Goal: Task Accomplishment & Management: Complete application form

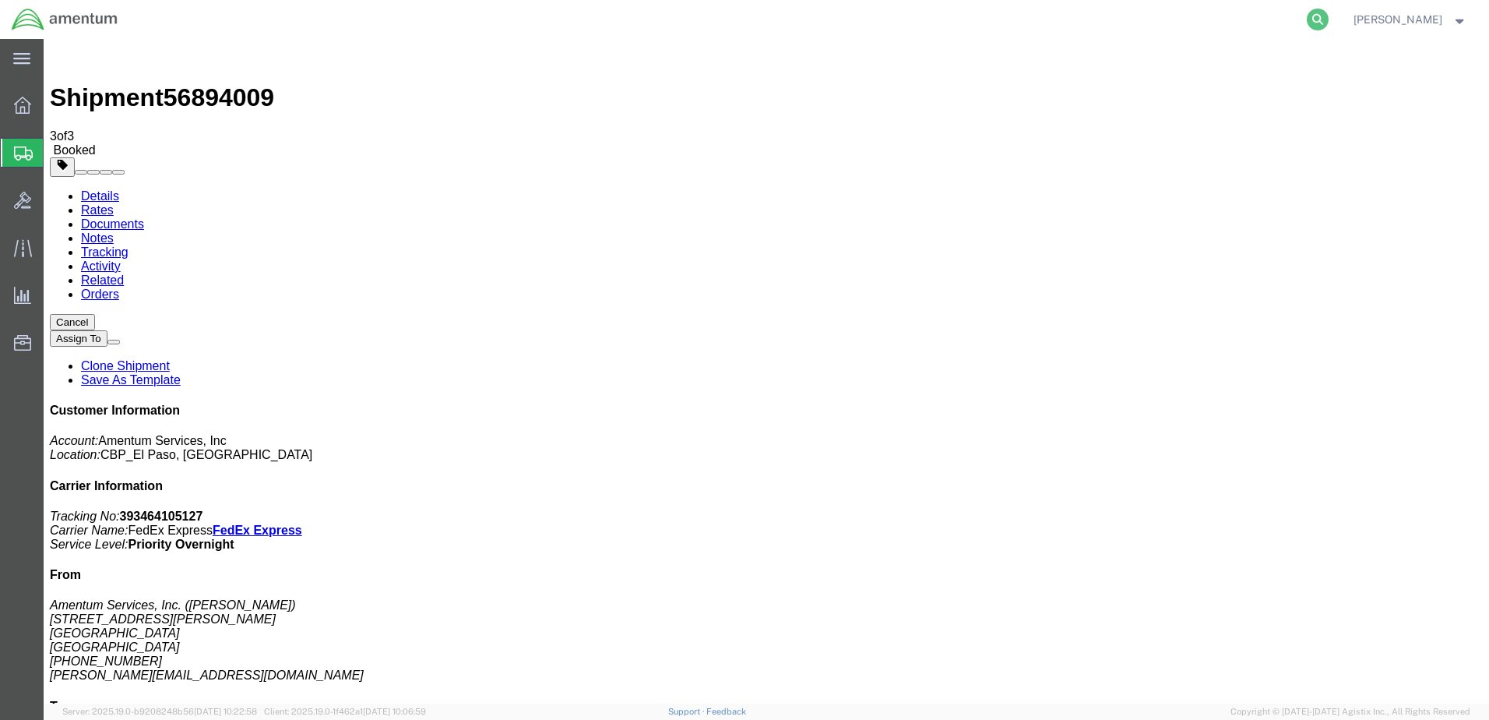
click at [1307, 20] on icon at bounding box center [1318, 20] width 22 height 22
click at [1165, 16] on input "search" at bounding box center [1069, 19] width 473 height 37
type input "393256416688"
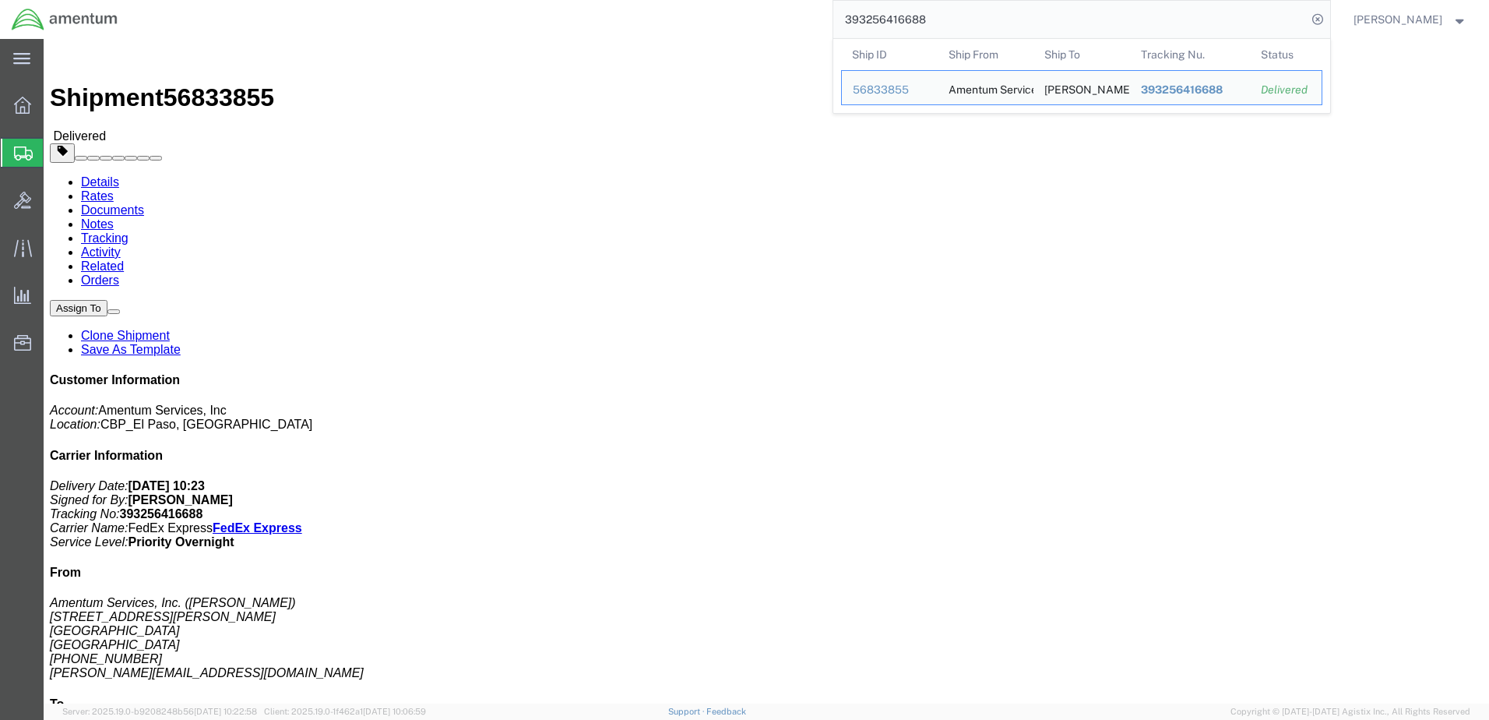
drag, startPoint x: 565, startPoint y: 476, endPoint x: 927, endPoint y: 509, distance: 363.6
click div "# 1 1 Your Packaging Total weight: 34.20 LBS ( dim ) Tracking: 393256416688 Dim…"
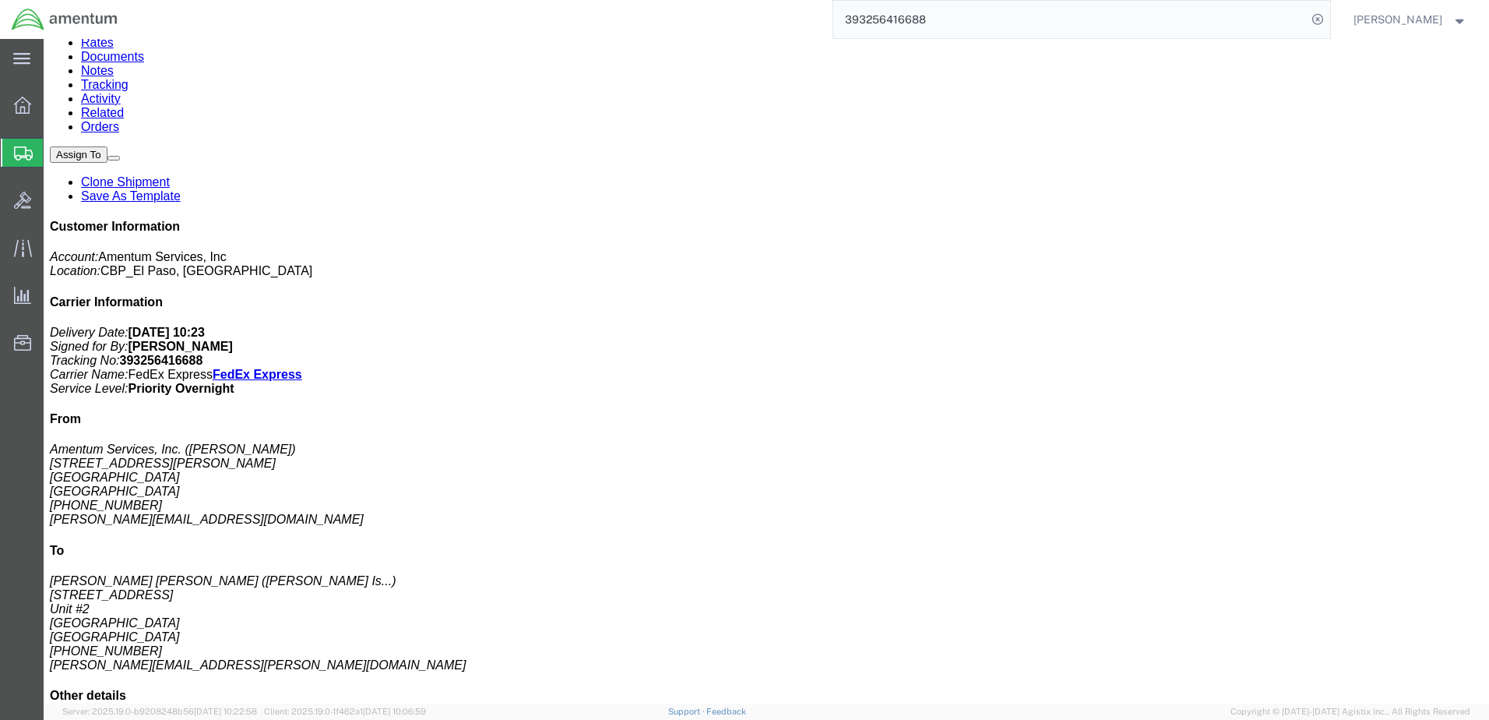
scroll to position [156, 0]
click span "button"
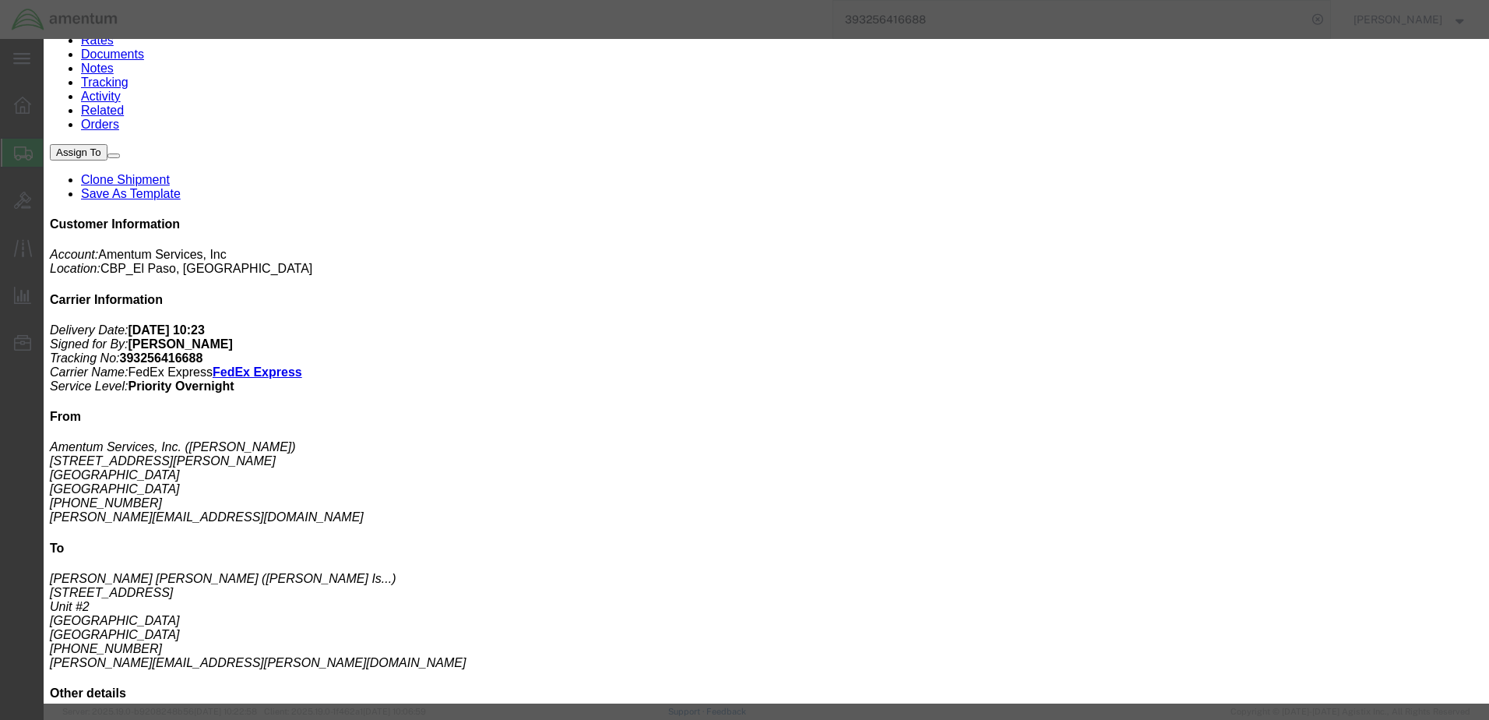
click button "Close"
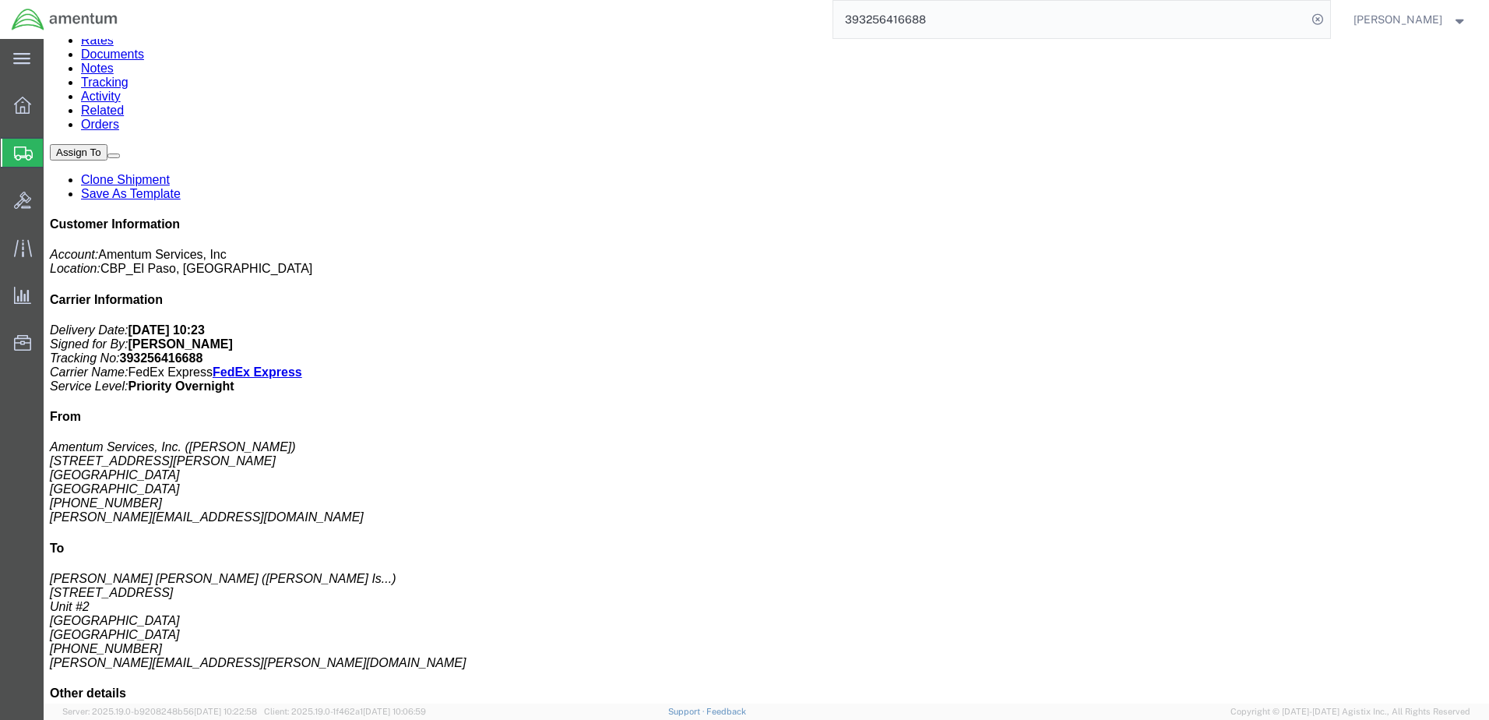
click div "# 2 1 Your Packaging"
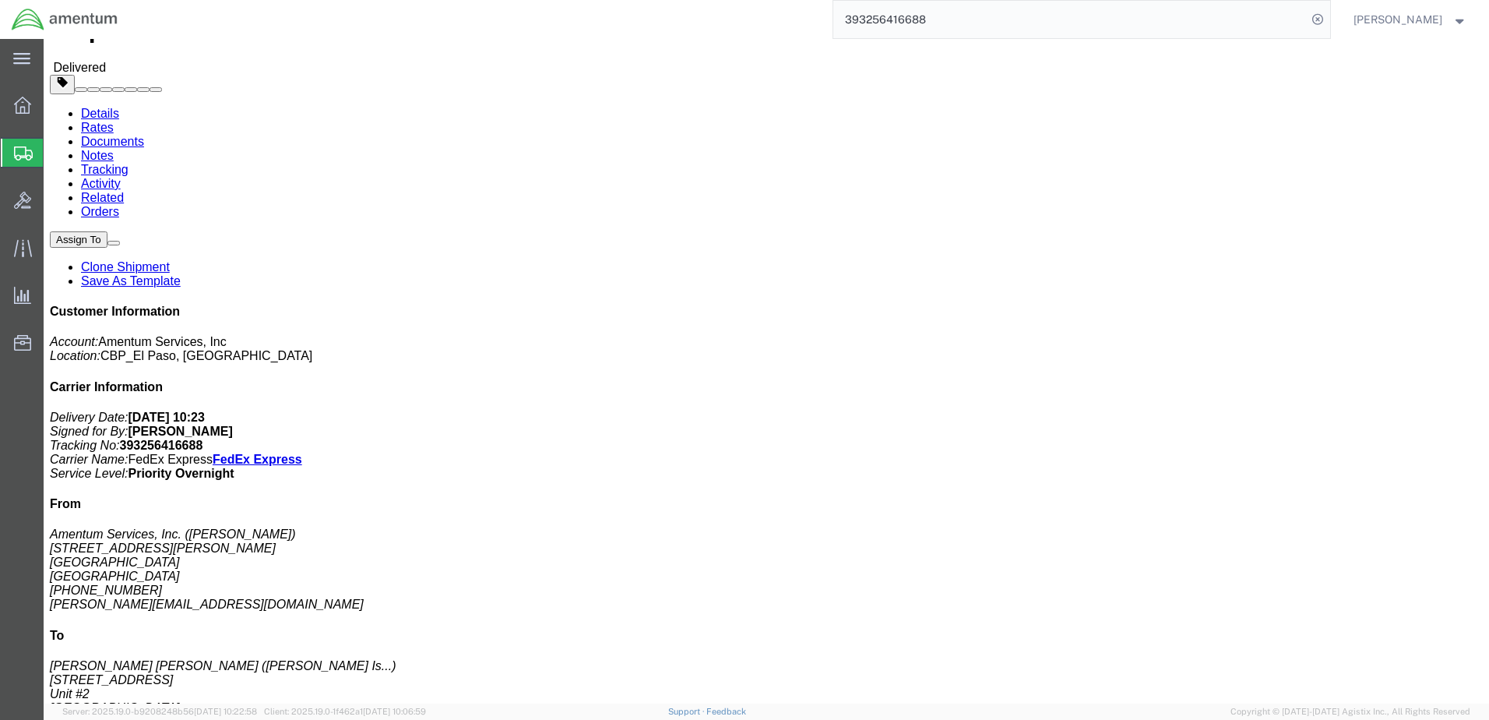
scroll to position [34, 0]
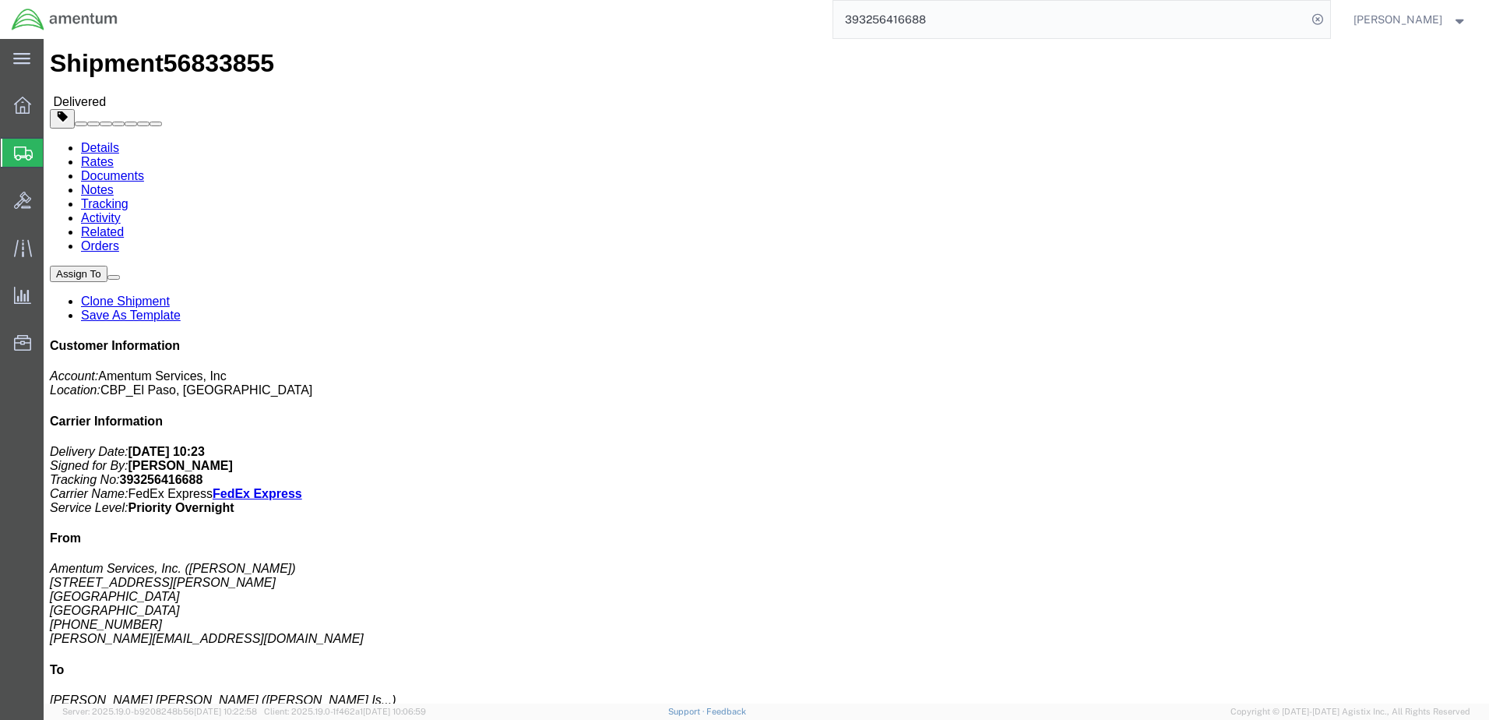
click link "Clone Shipment"
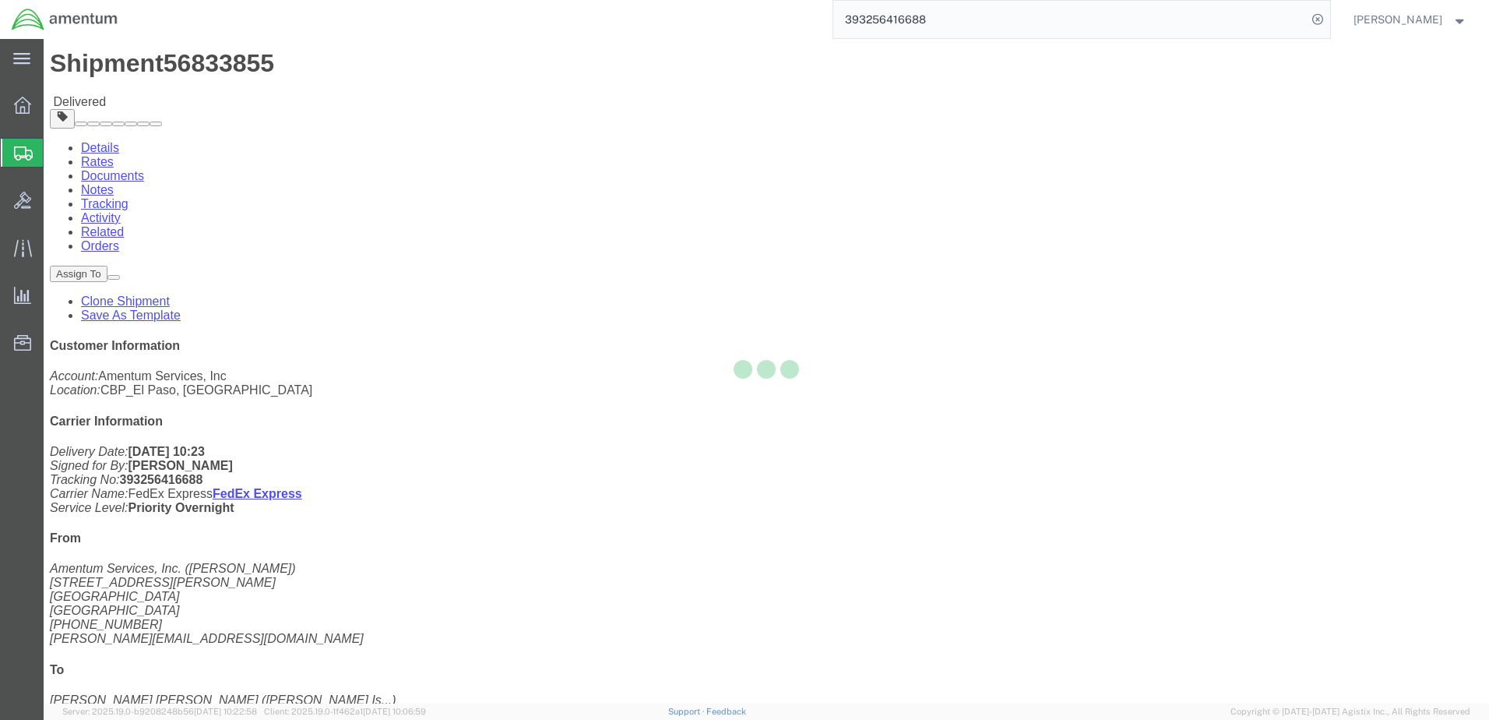
select select "49939"
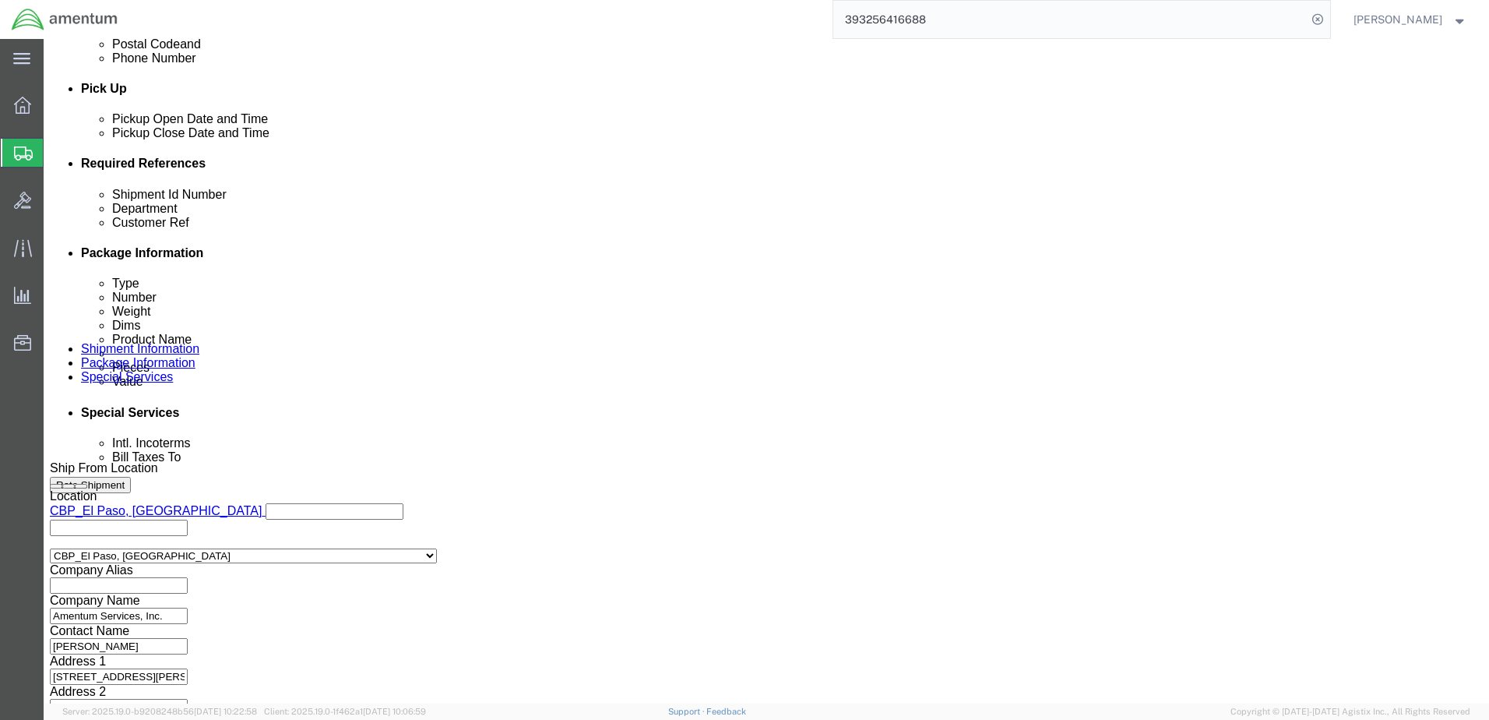
scroll to position [673, 0]
click input "92425"
type input "92225"
click input "TDY- [PERSON_NAME]"
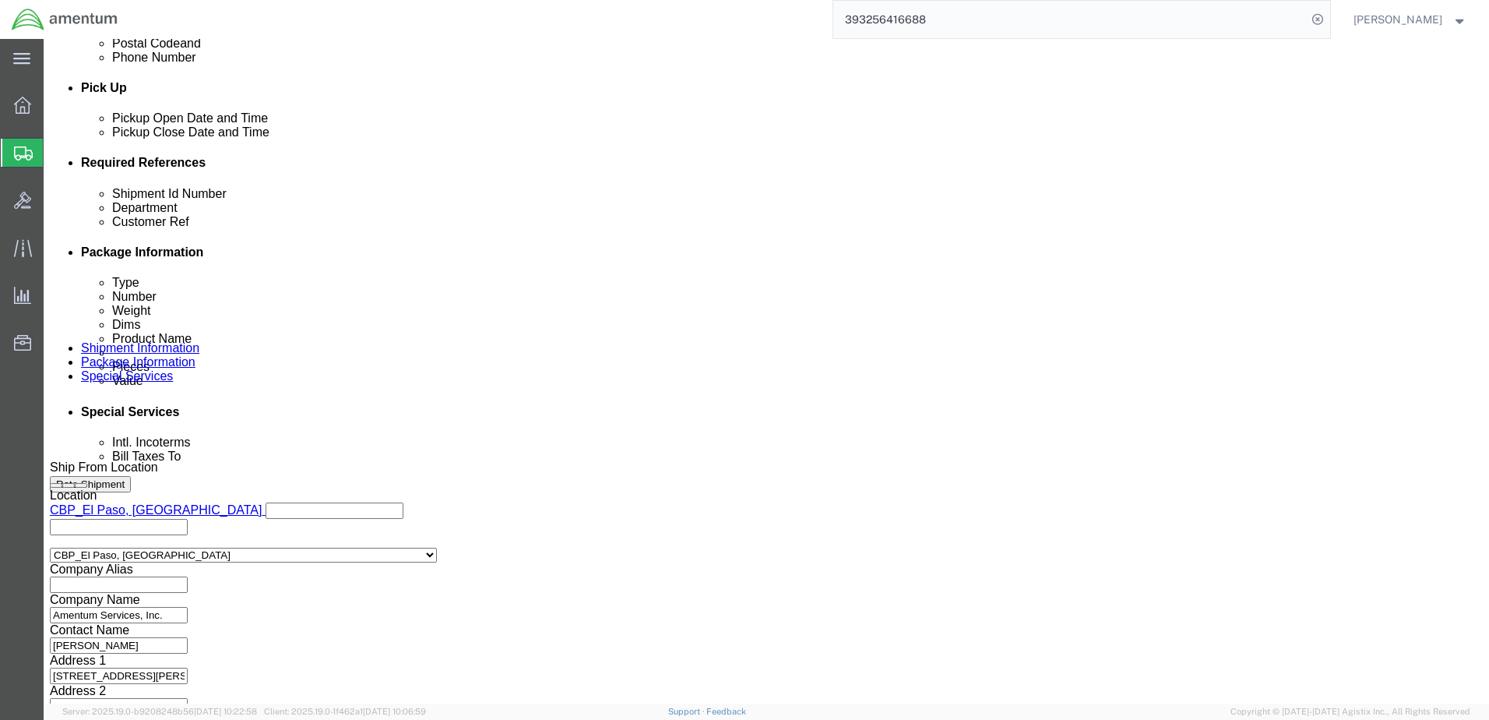
type input "I"
type input "[MEDICAL_DATA], NUT BARREL"
click button "Continue"
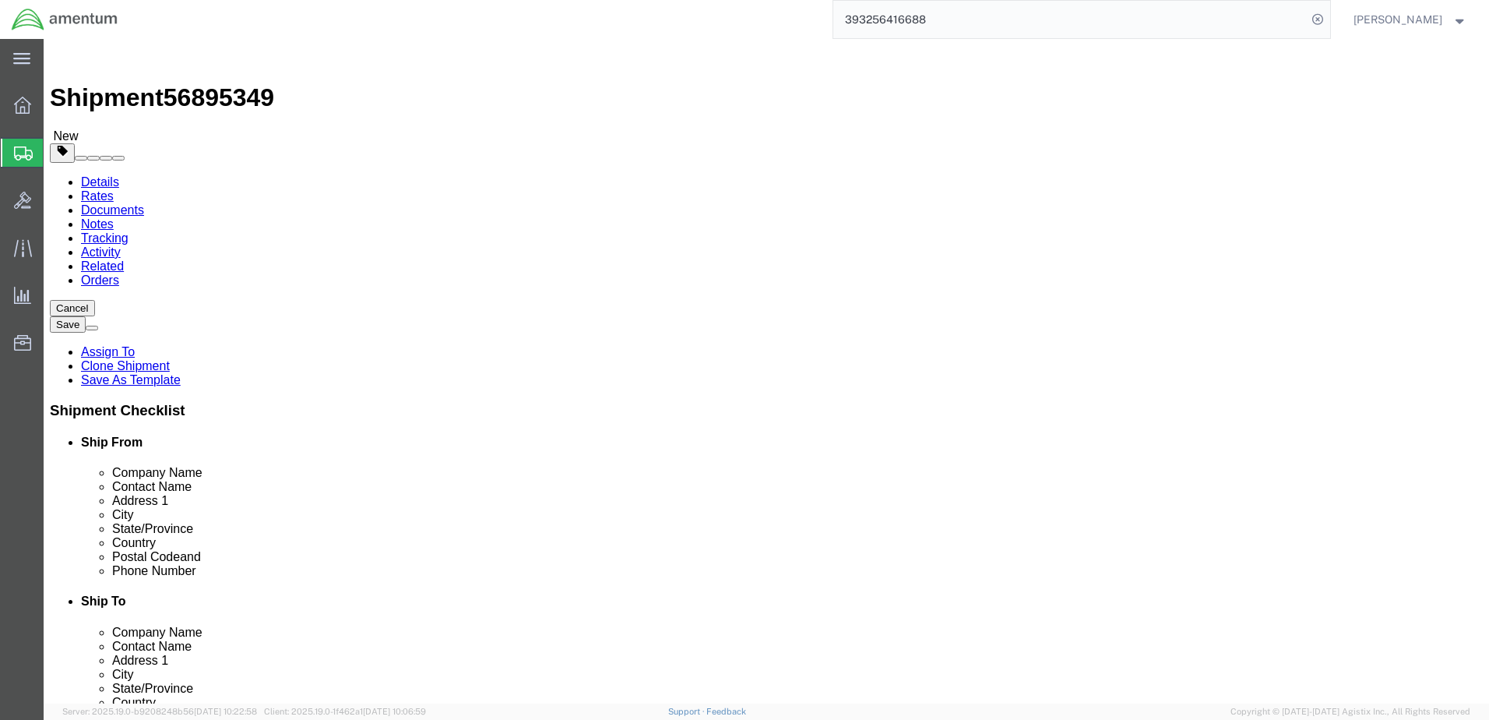
click span "button"
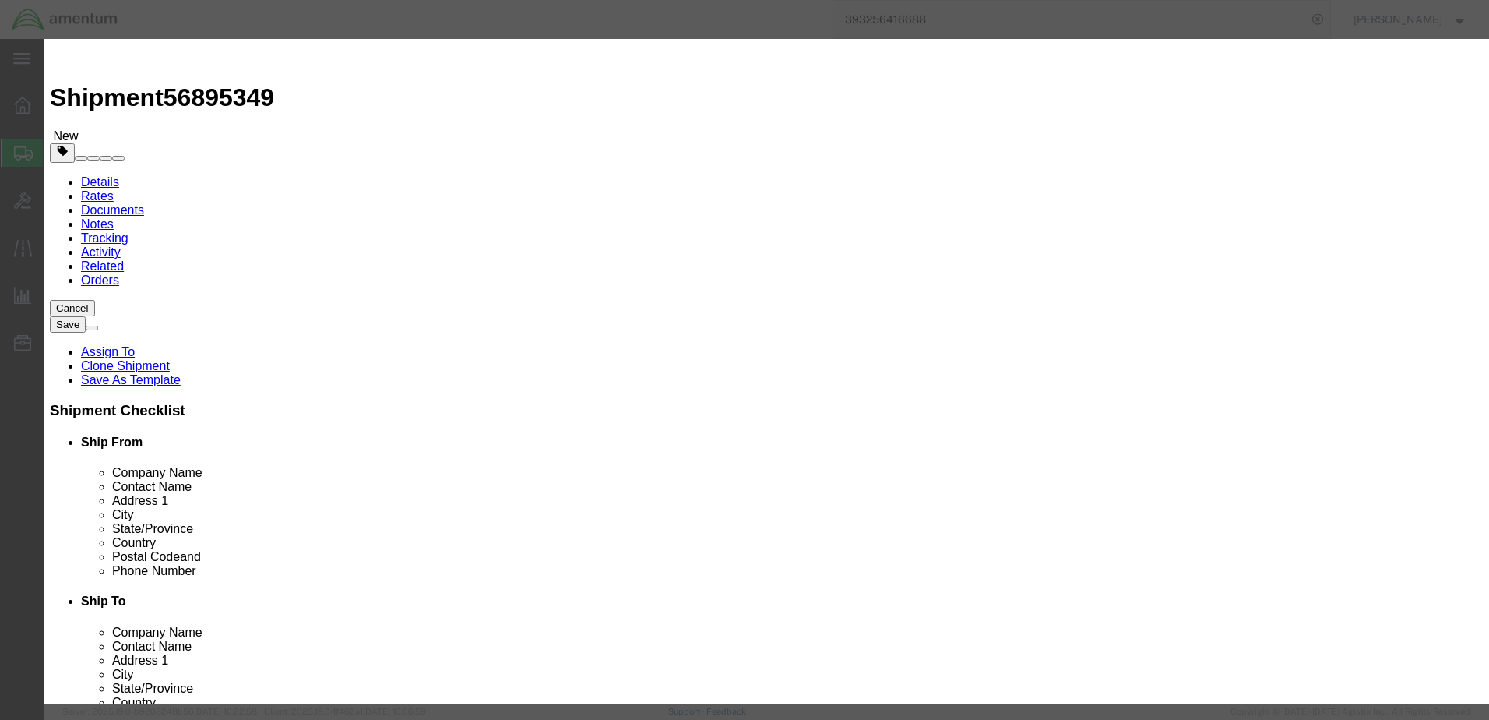
click button "Yes"
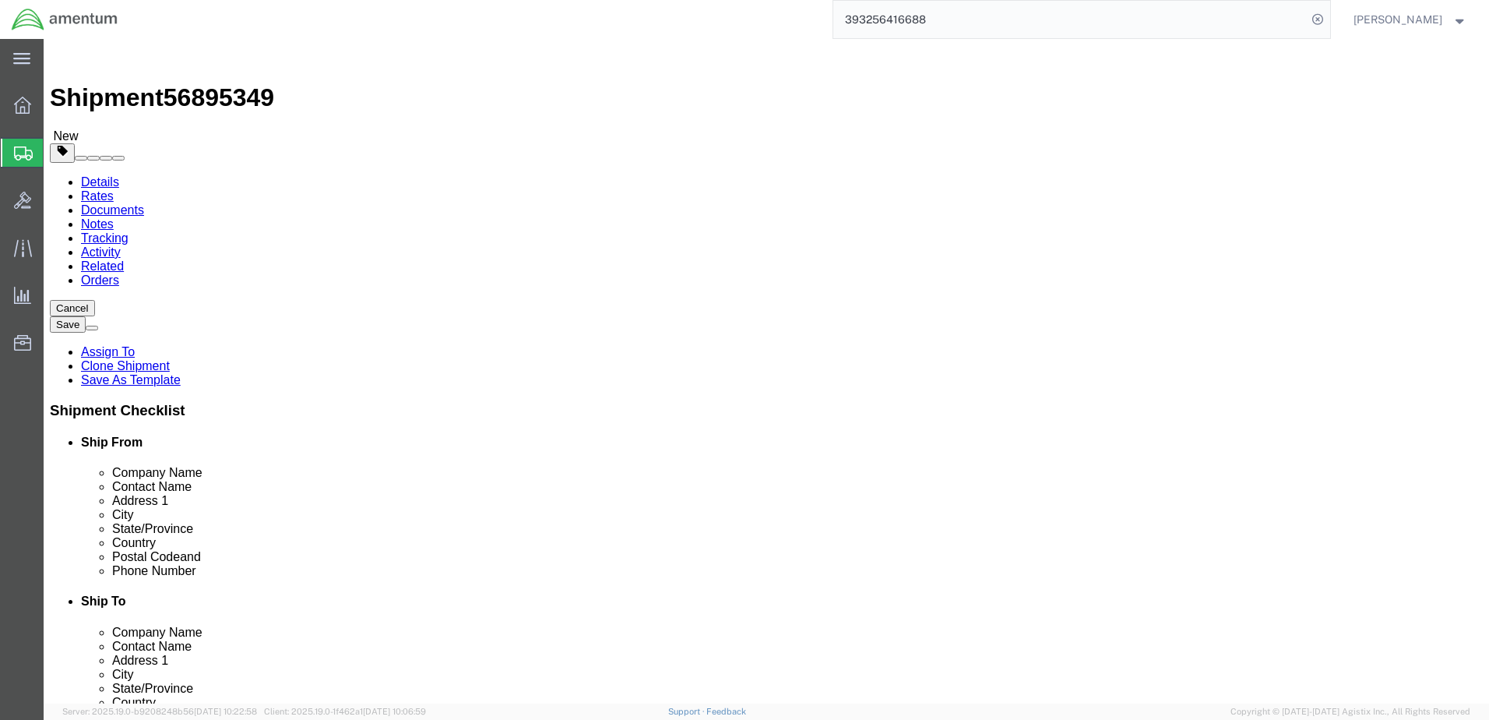
click select "Select Bale(s) Basket(s) Bolt(s) Bottle(s) Buckets Bulk Bundle(s) Can(s) Cardbo…"
select select "MBX"
click select "Select Bale(s) Basket(s) Bolt(s) Bottle(s) Buckets Bulk Bundle(s) Can(s) Cardbo…"
type input "13.00"
type input "11.50"
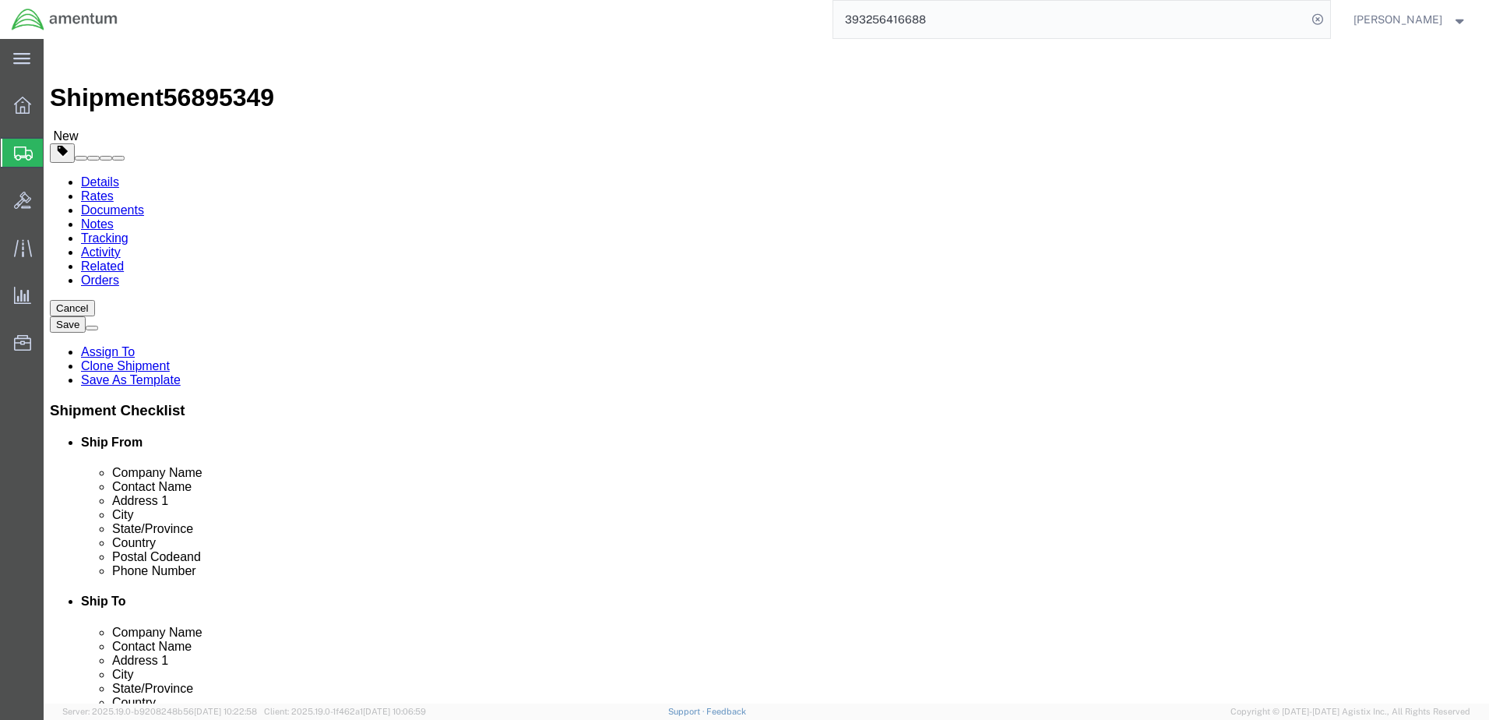
type input "2.50"
click input "34.20"
type input "3"
type input "1"
click div "1 Select kgs lbs"
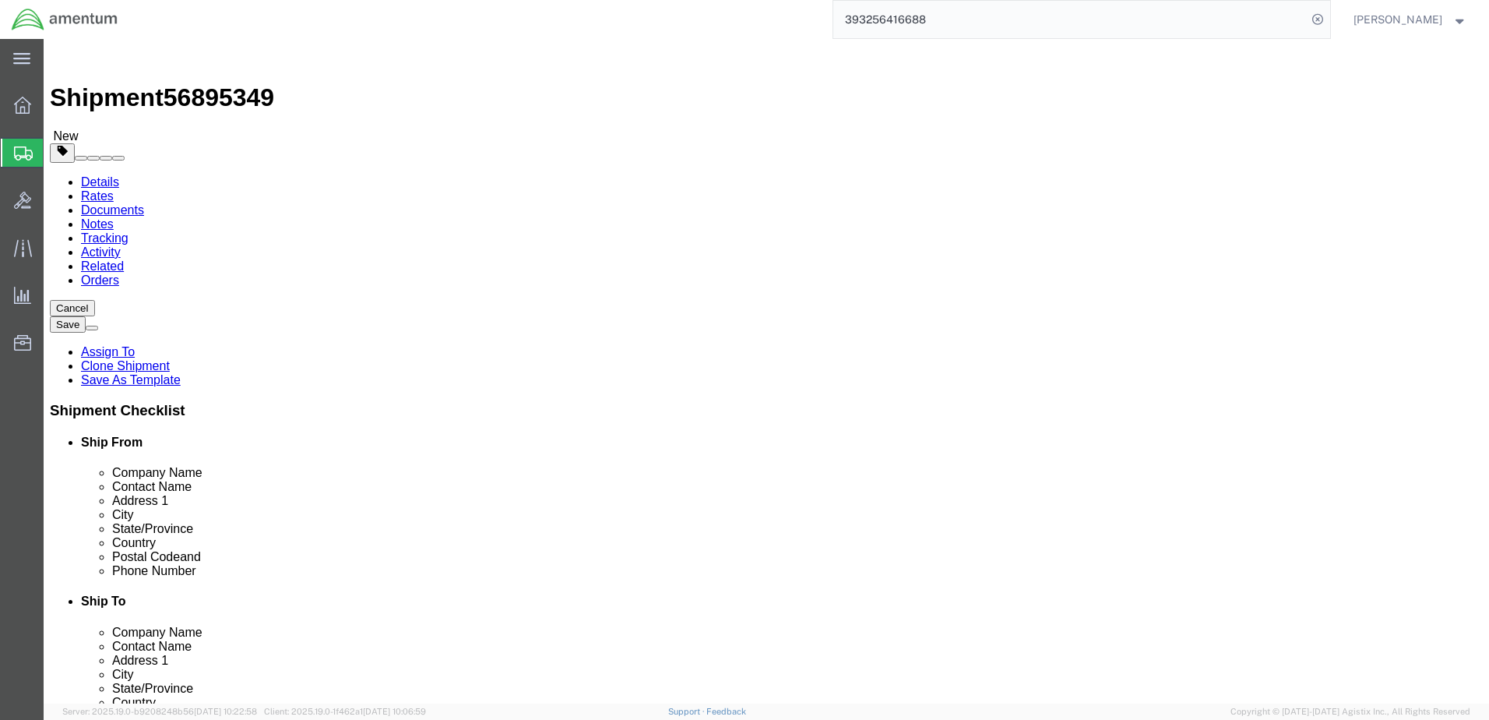
click dd "1.00 Each"
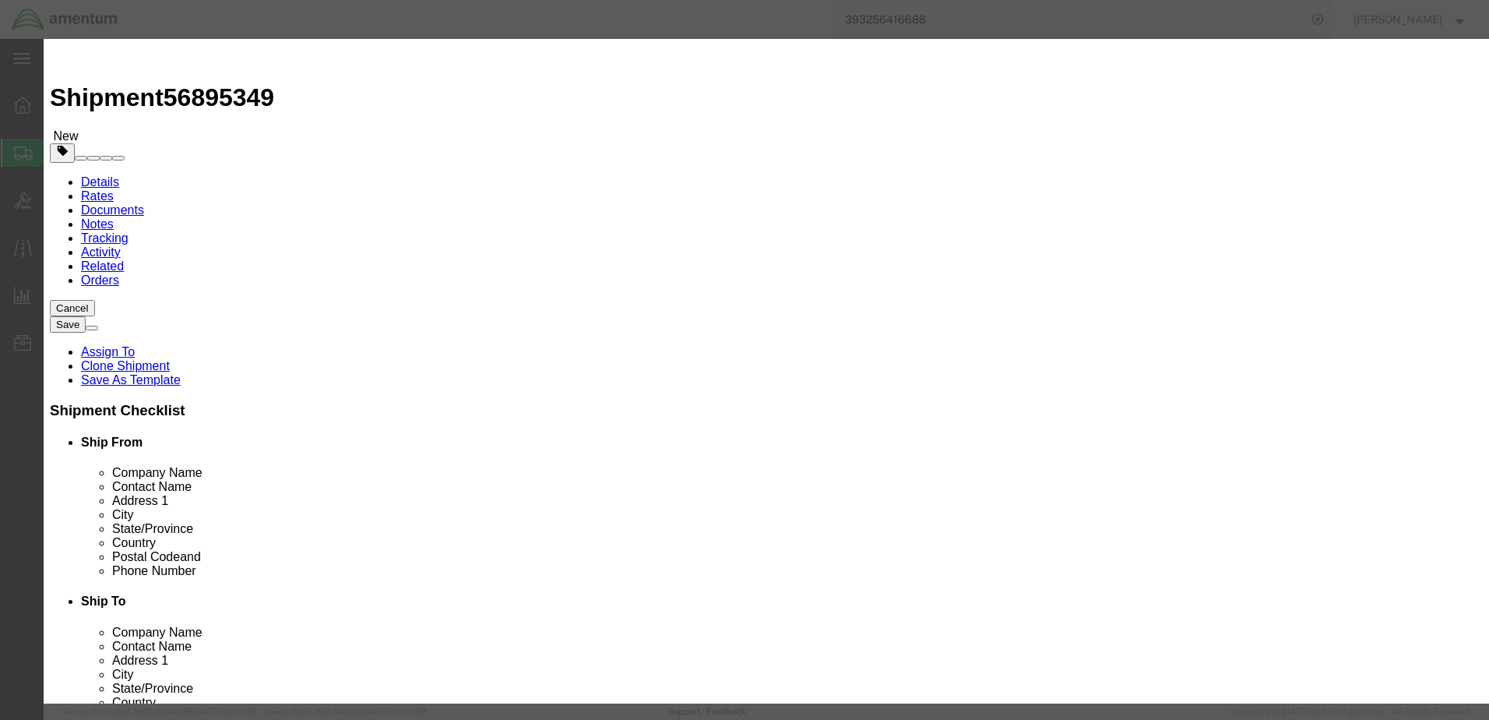
click input "1.00"
type input "1"
type input "4"
click input "800"
type input "8"
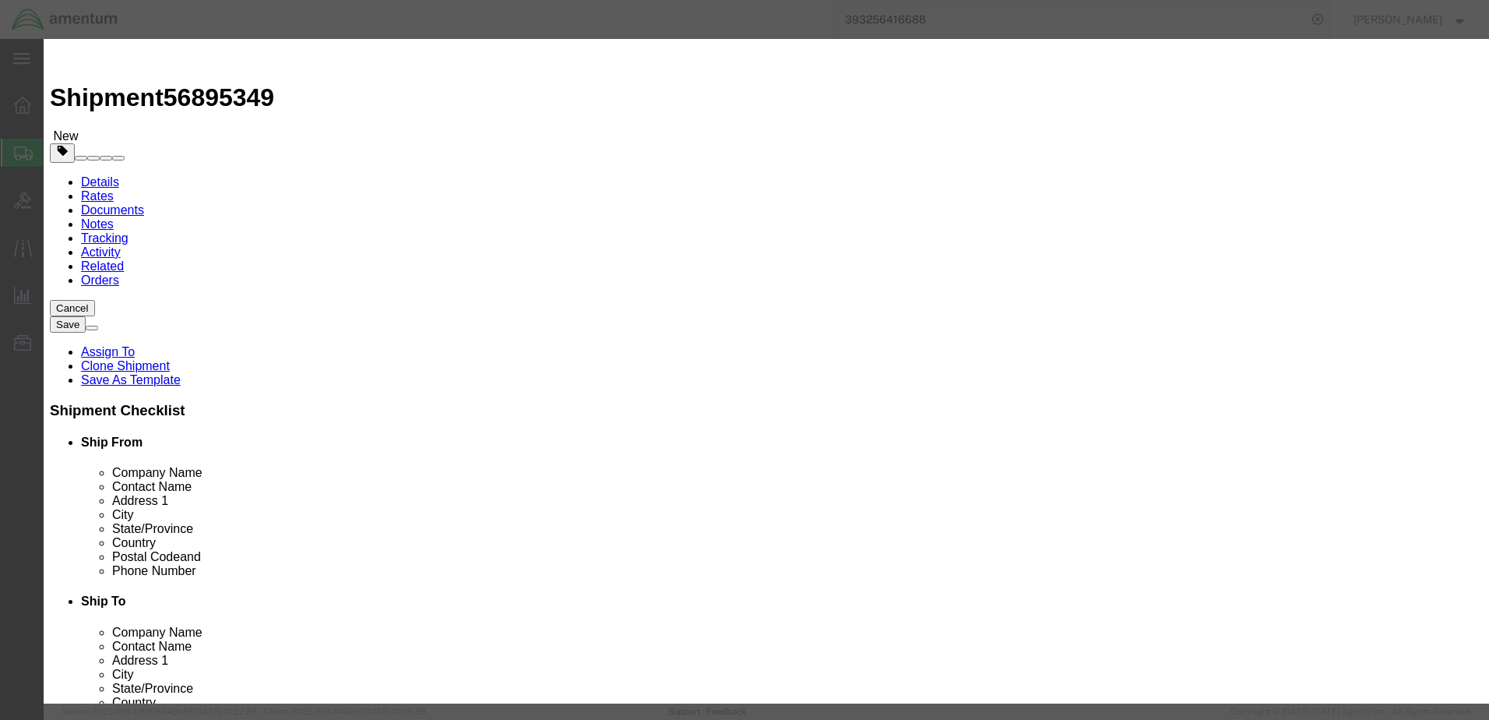
type input "50.00"
click button "Save & Close"
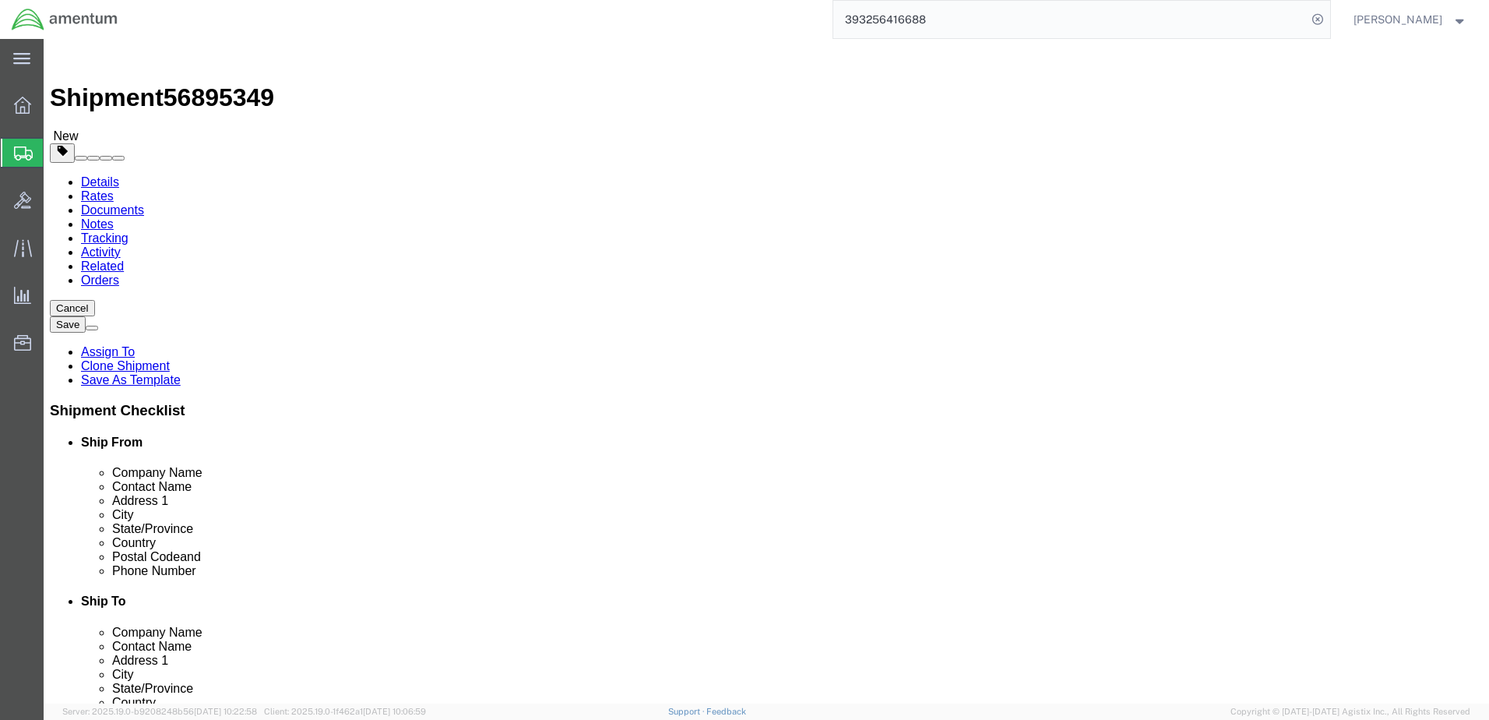
click button "Continue"
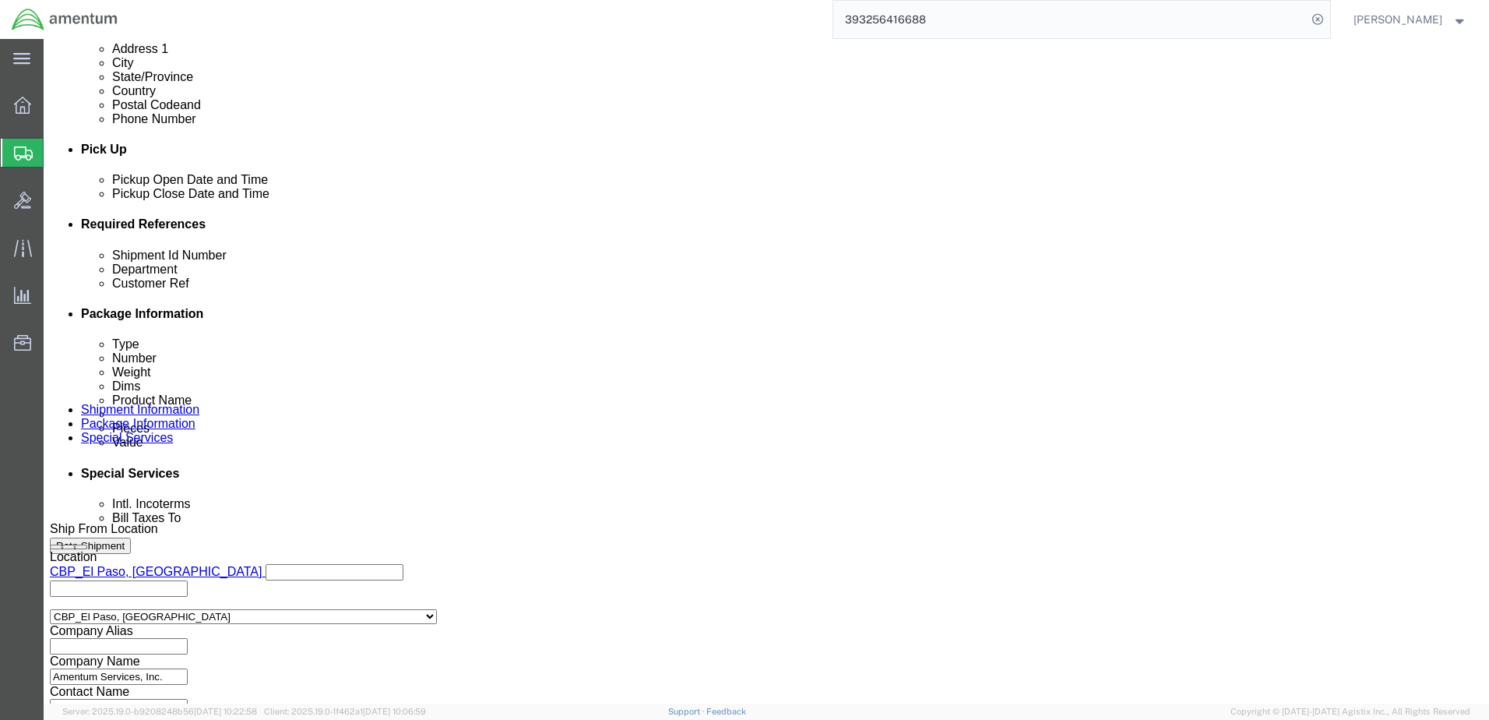
scroll to position [623, 0]
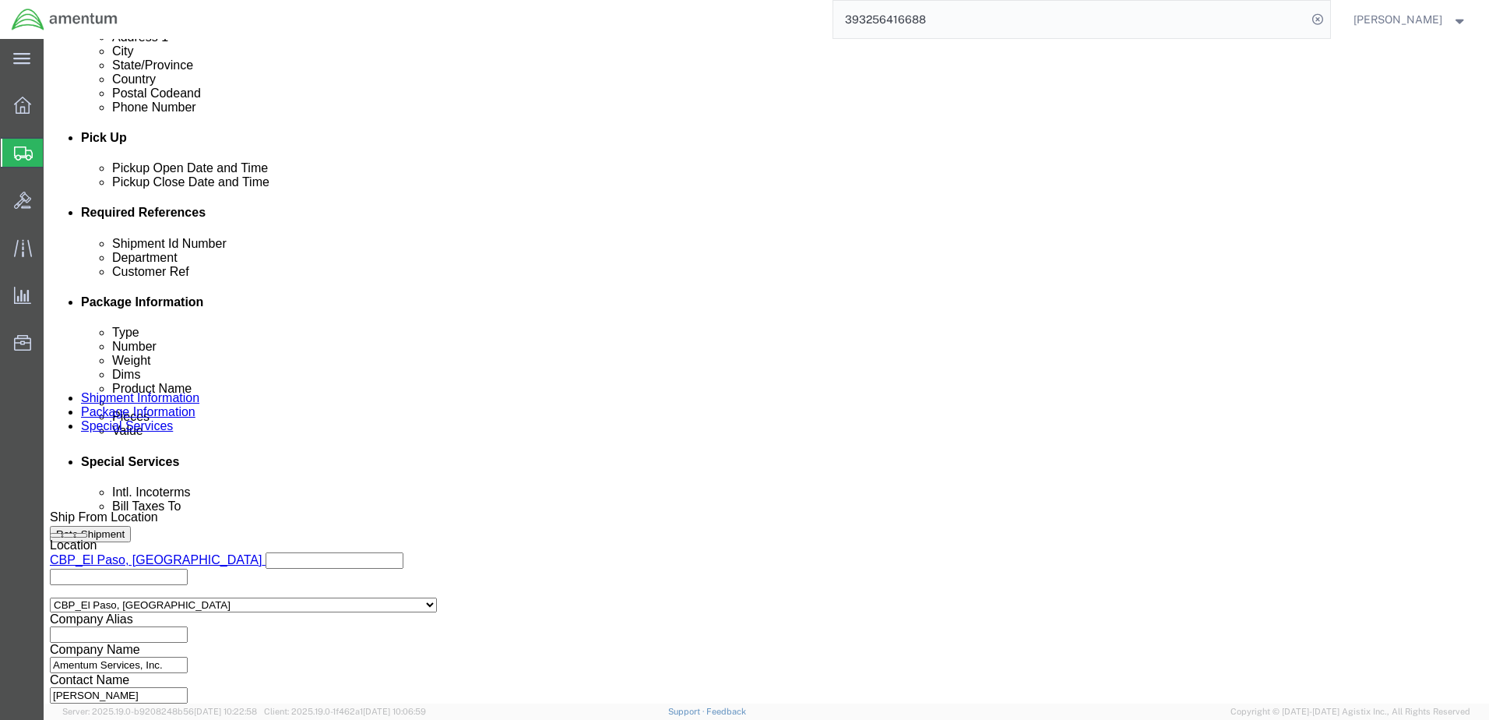
click label "No"
click input "No"
radio input "true"
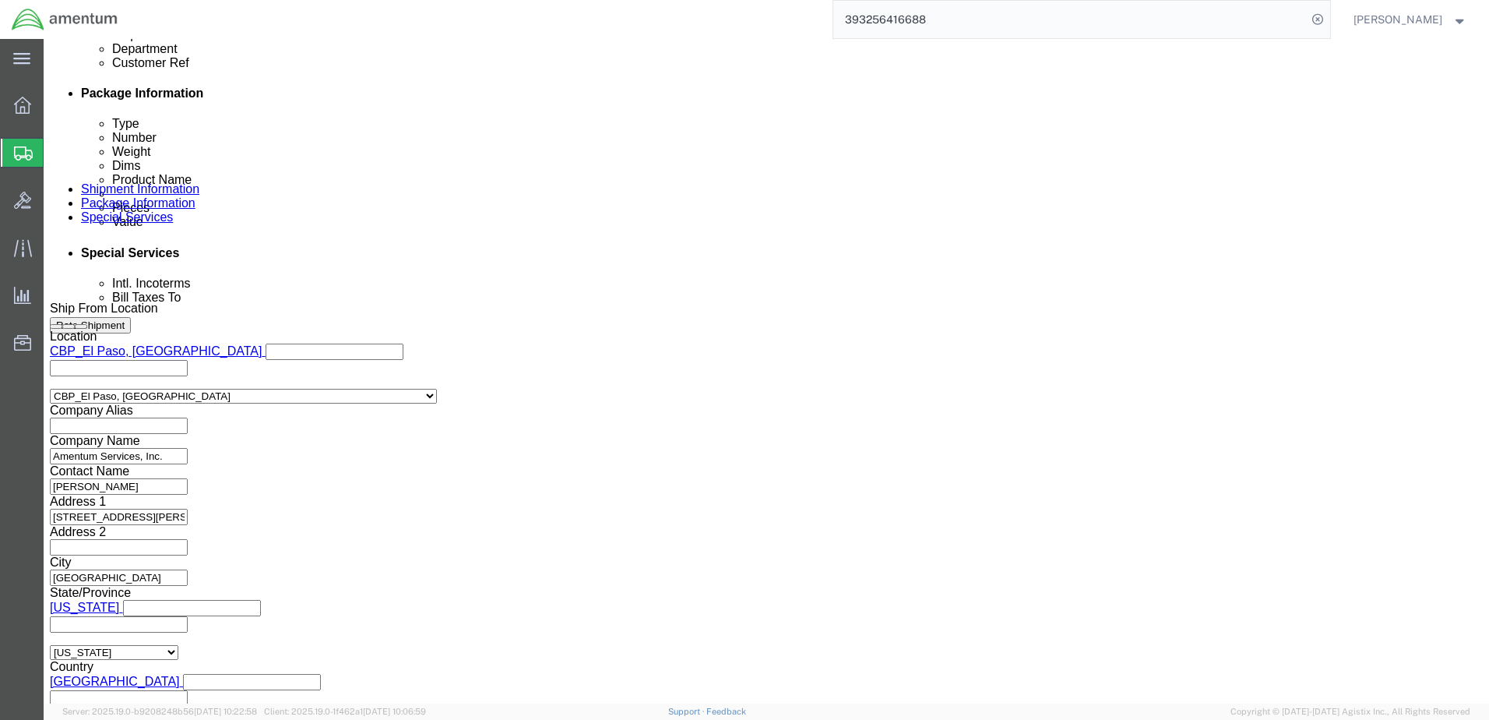
scroll to position [857, 0]
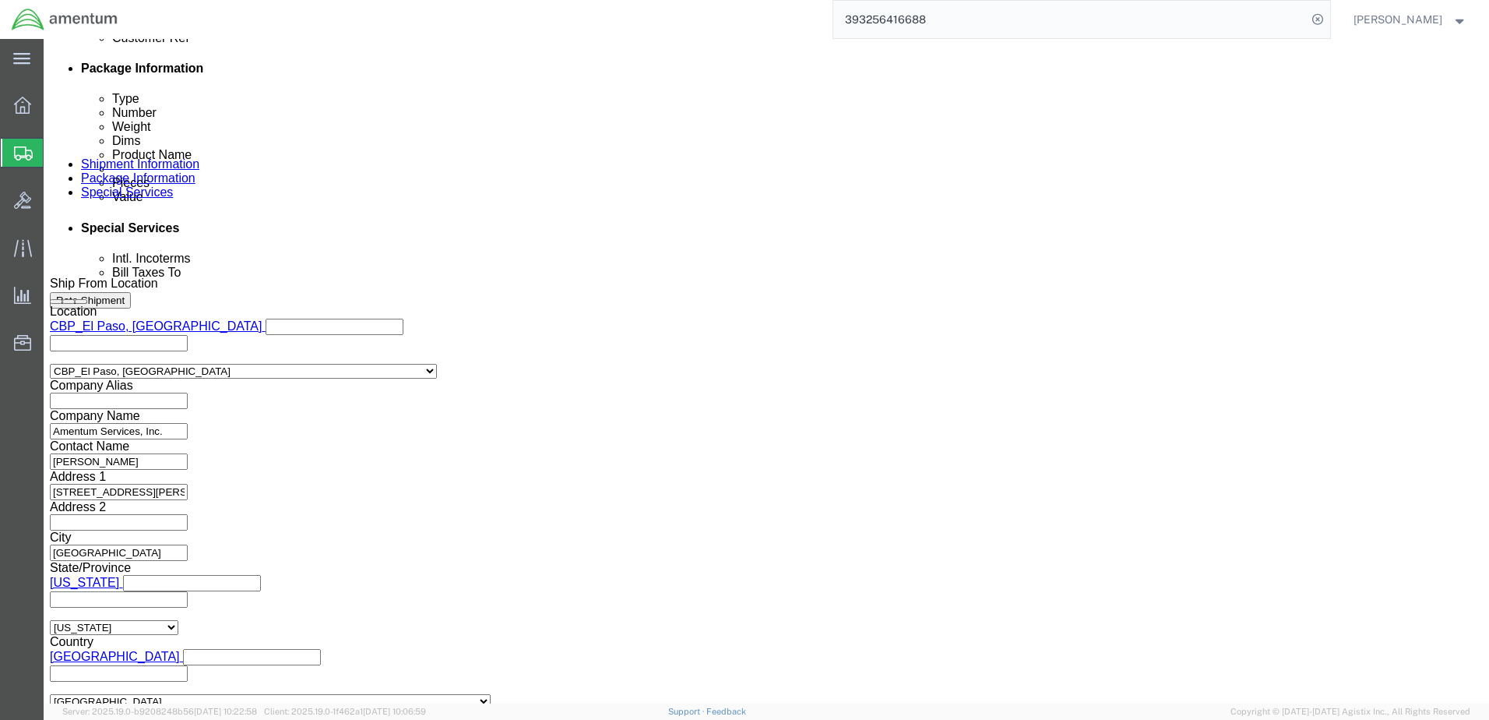
click button "Rate Shipment"
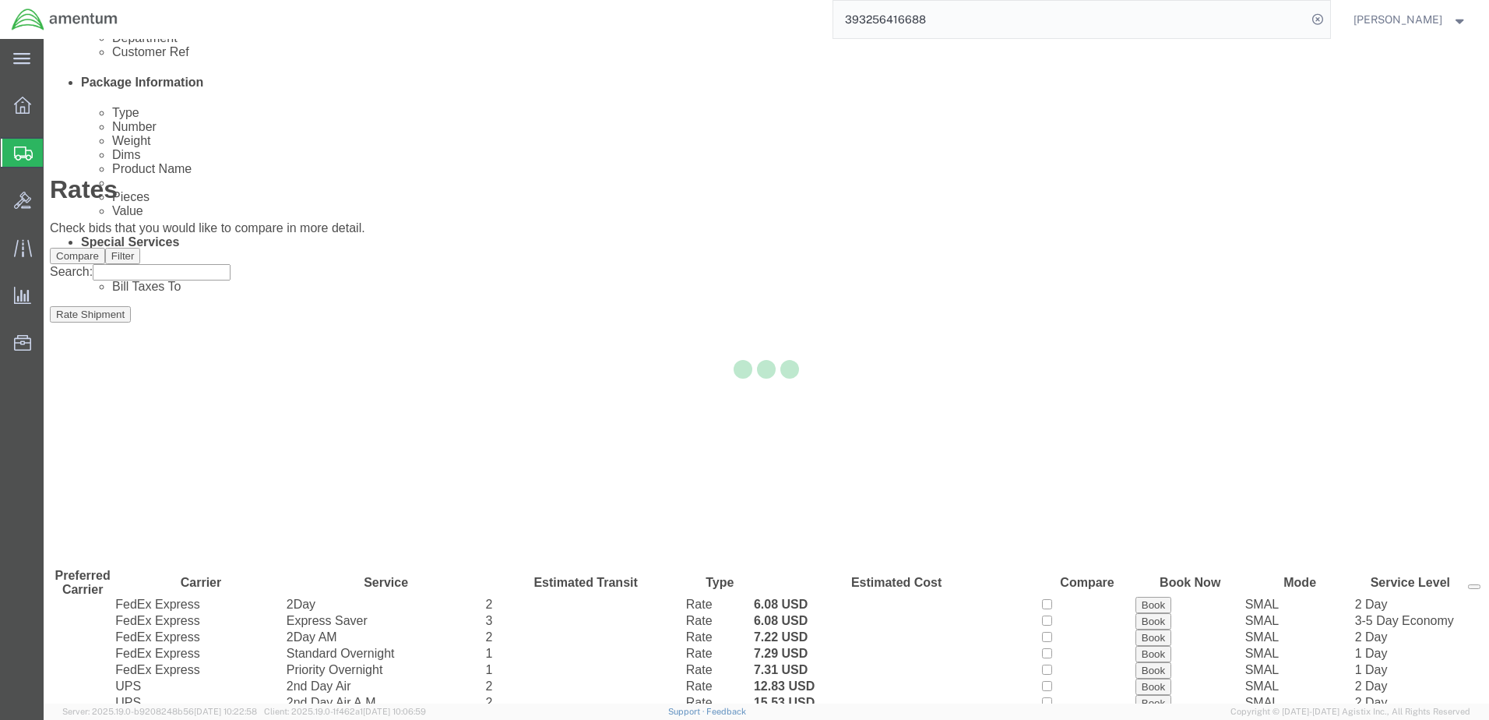
scroll to position [0, 0]
